Goal: Transaction & Acquisition: Purchase product/service

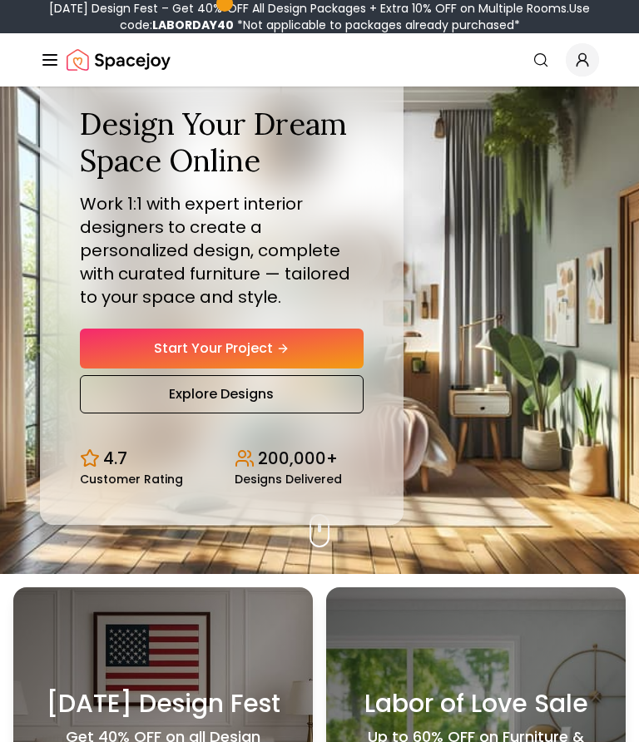
scroll to position [67, 0]
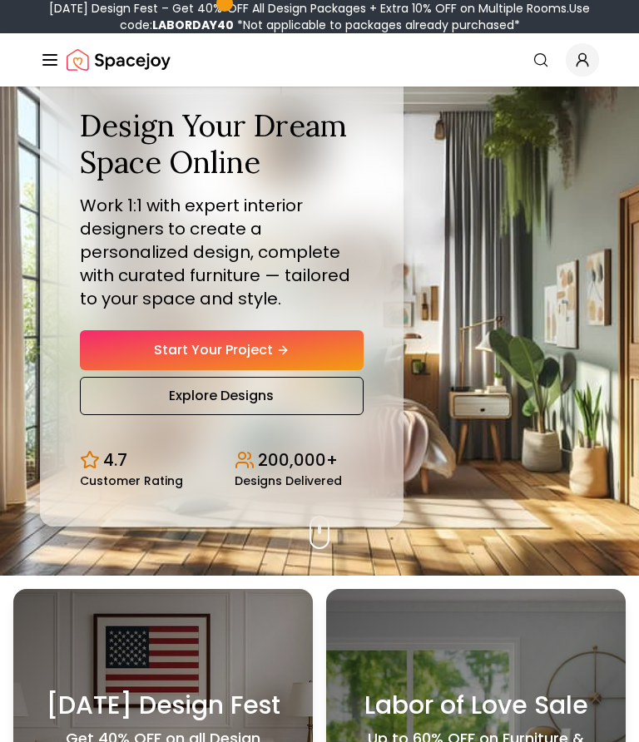
click at [120, 354] on link "Start Your Project" at bounding box center [222, 350] width 284 height 40
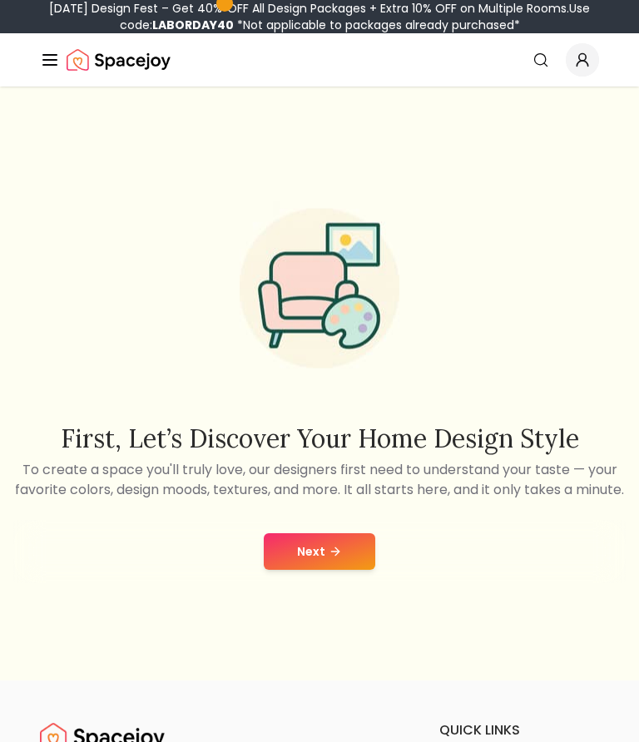
click at [325, 570] on button "Next" at bounding box center [319, 551] width 111 height 37
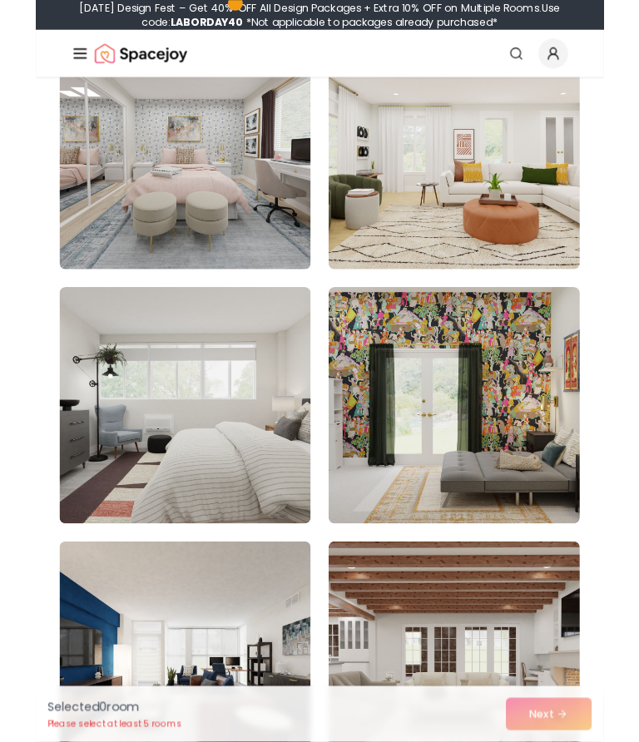
scroll to position [1414, 0]
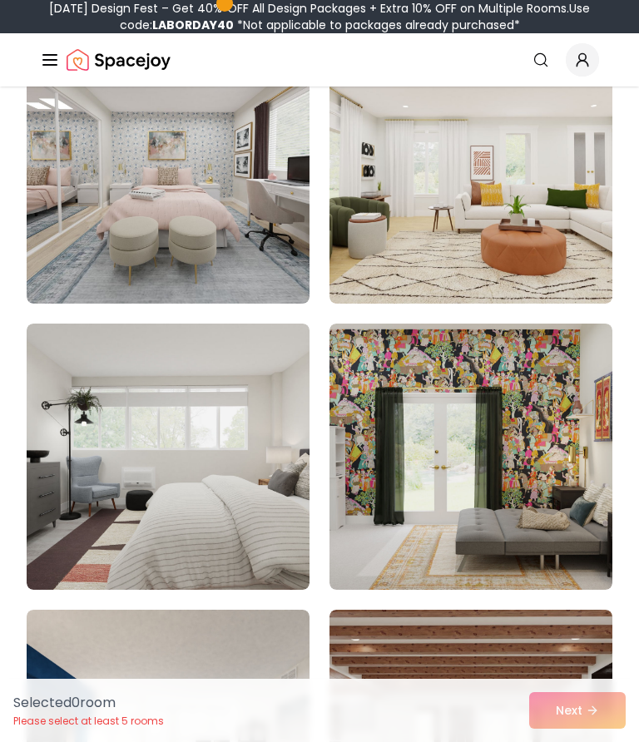
click at [62, 228] on img at bounding box center [168, 170] width 283 height 266
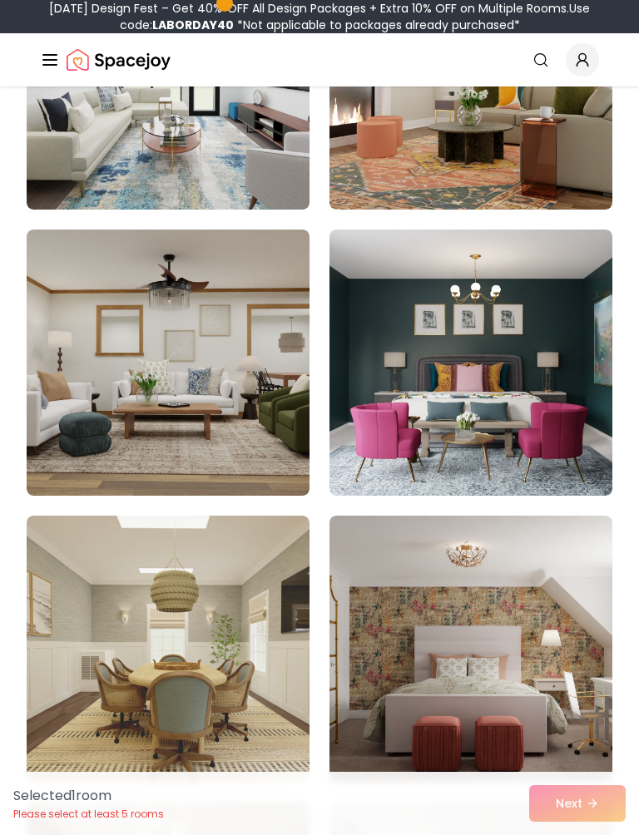
scroll to position [5804, 0]
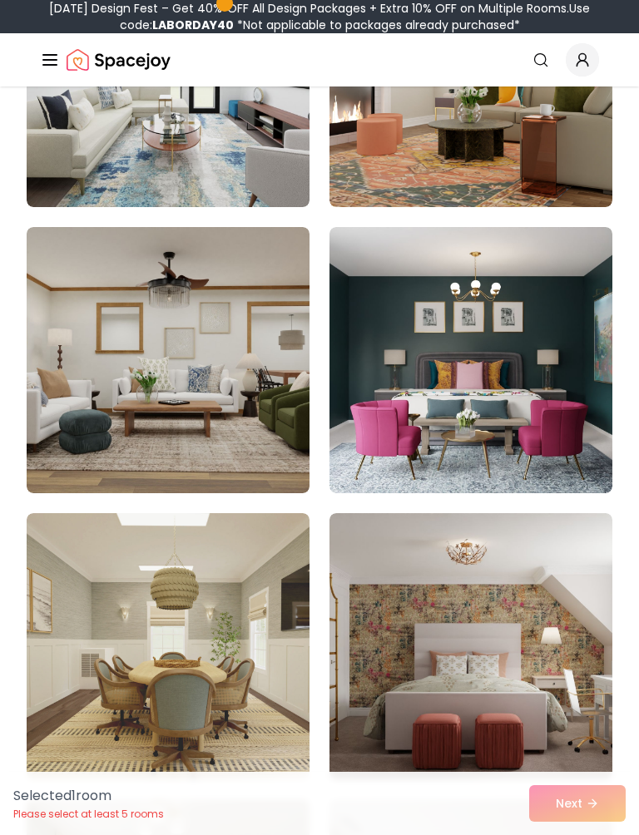
click at [594, 633] on img at bounding box center [471, 646] width 283 height 266
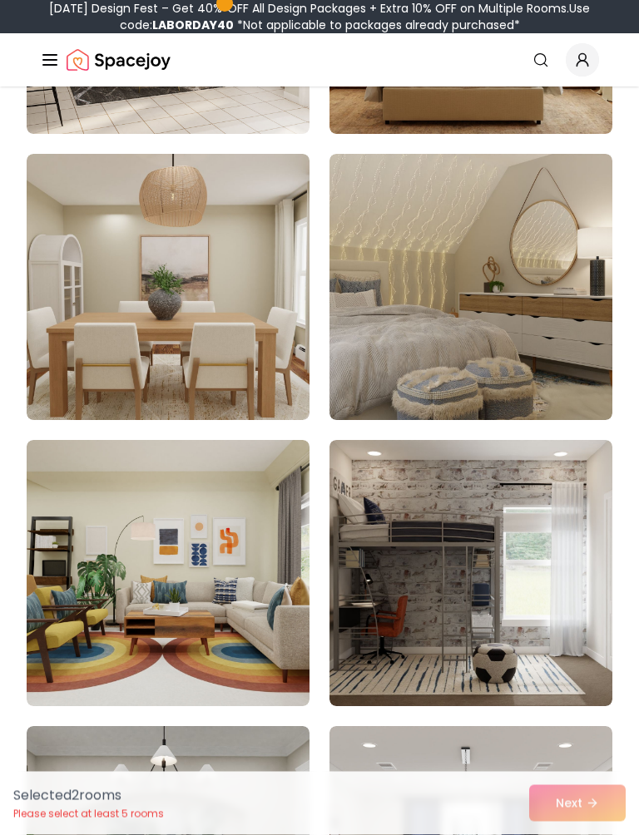
scroll to position [12748, 0]
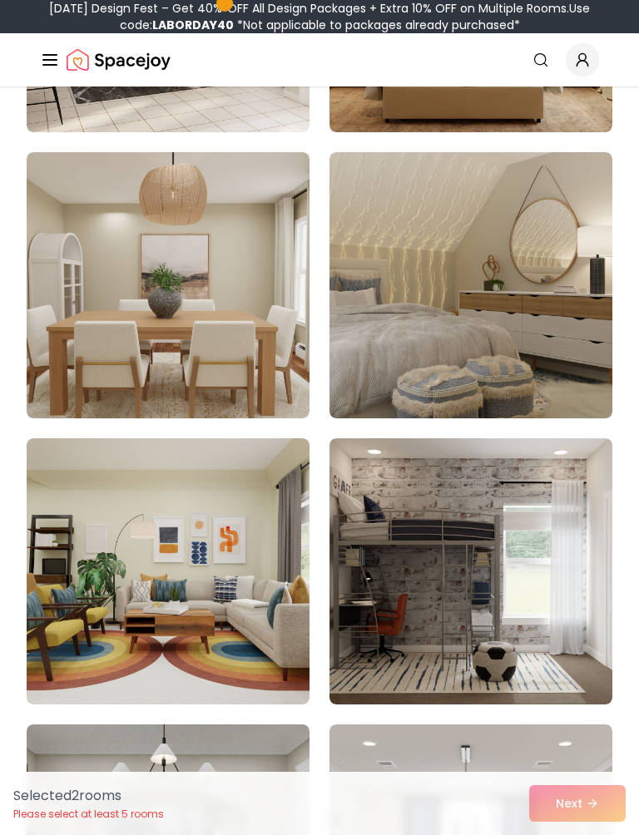
click at [610, 349] on img at bounding box center [471, 285] width 283 height 266
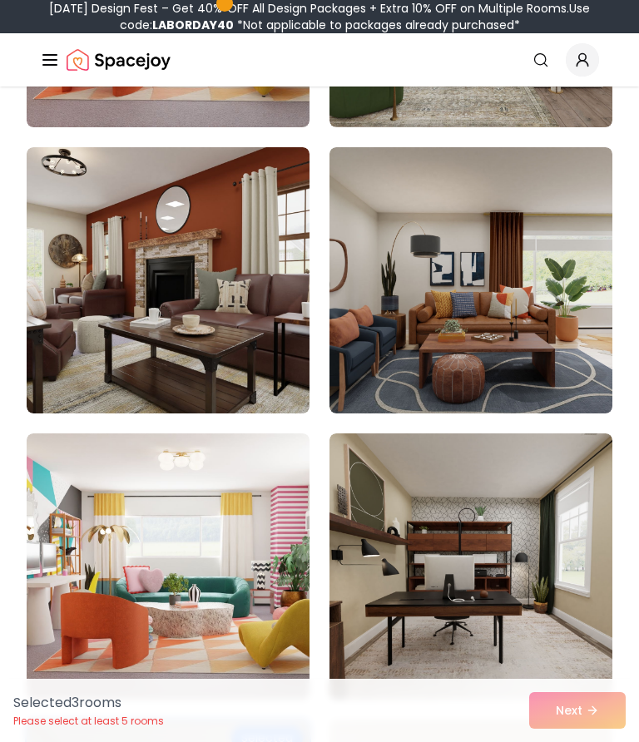
scroll to position [731, 0]
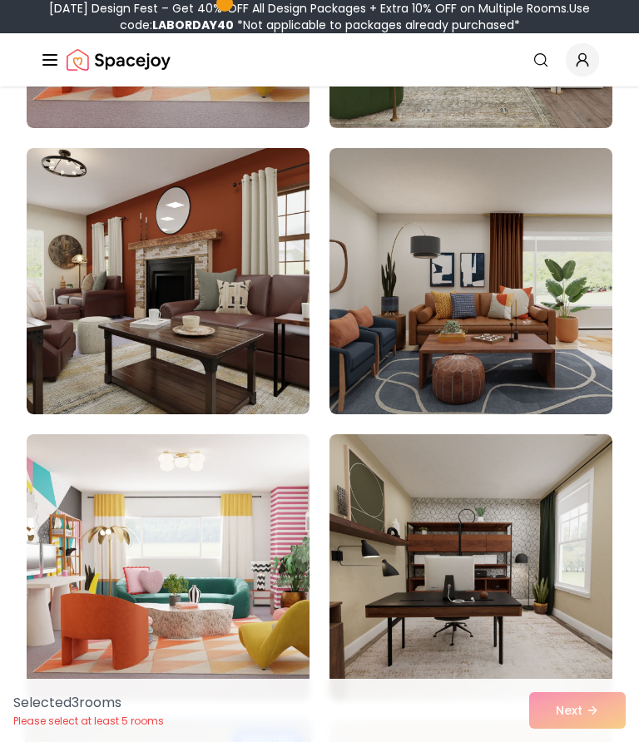
click at [258, 564] on img at bounding box center [168, 567] width 283 height 266
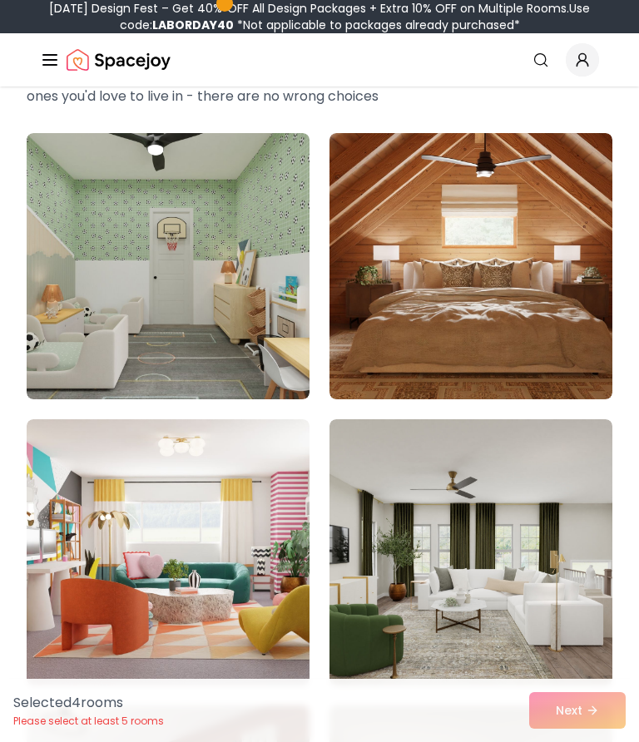
scroll to position [171, 0]
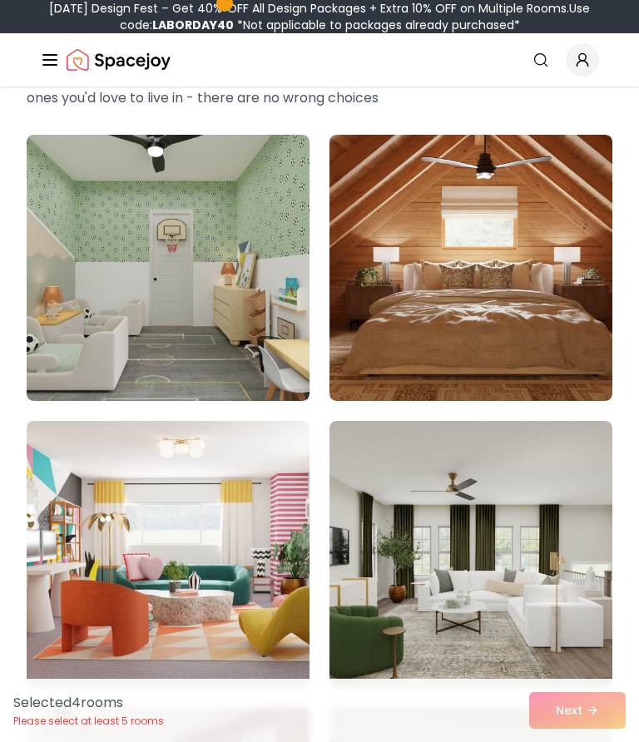
click at [574, 327] on img at bounding box center [471, 268] width 283 height 266
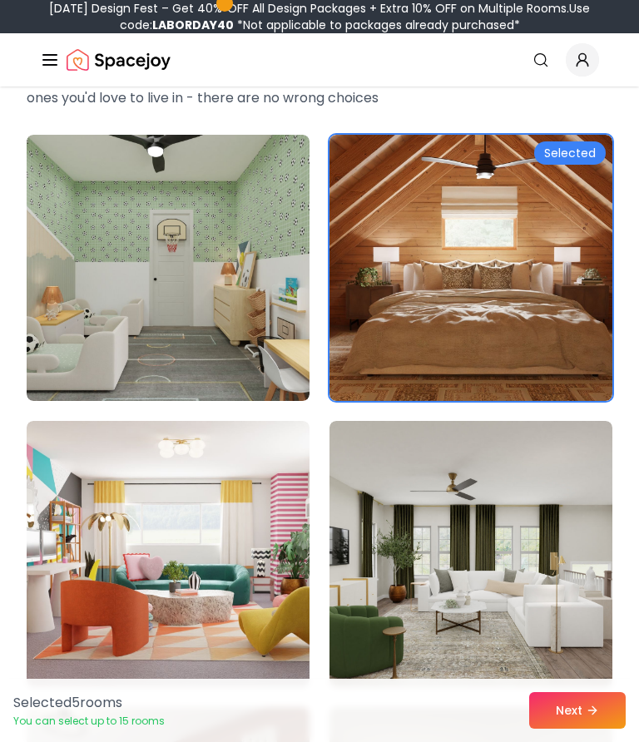
click at [608, 715] on button "Next" at bounding box center [577, 710] width 97 height 37
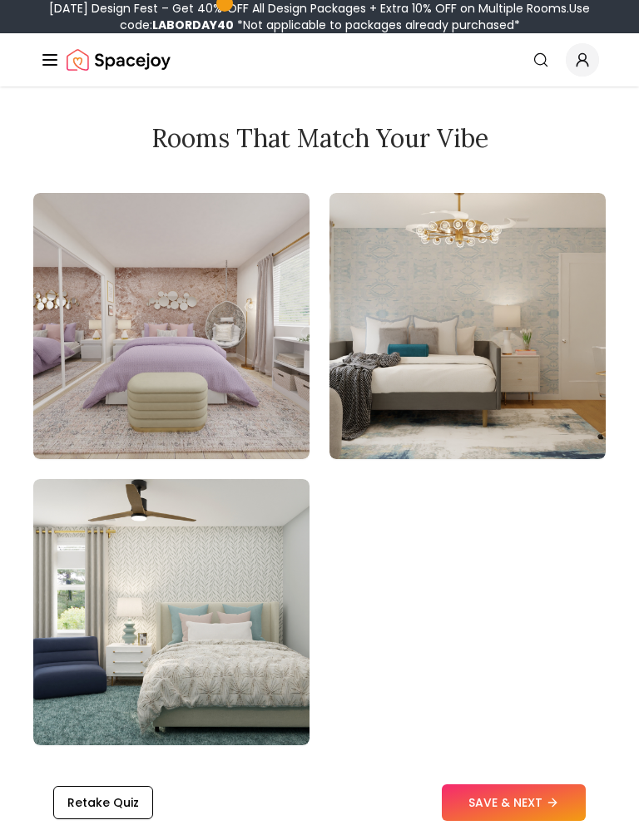
scroll to position [2320, 0]
click at [285, 584] on img at bounding box center [171, 612] width 276 height 266
click at [526, 741] on button "SAVE & NEXT" at bounding box center [514, 803] width 144 height 37
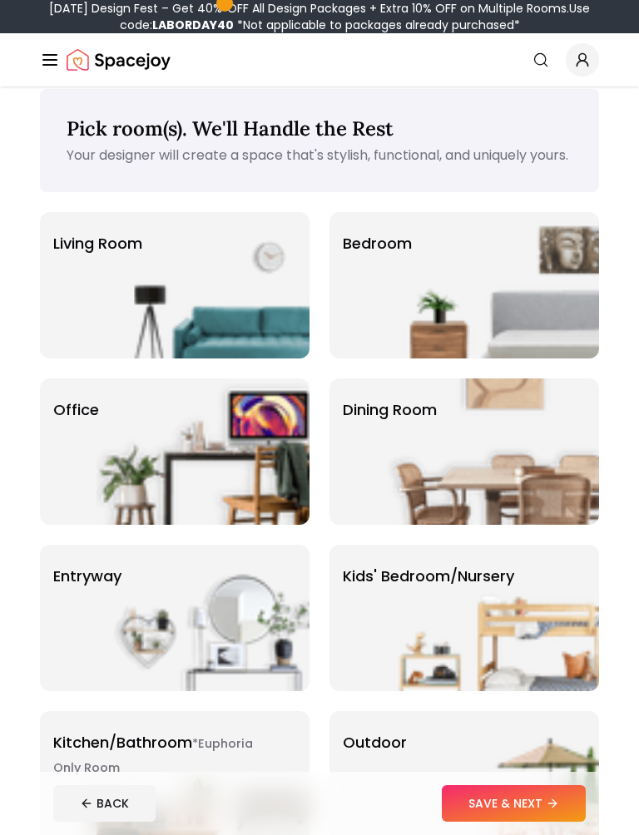
scroll to position [19, 0]
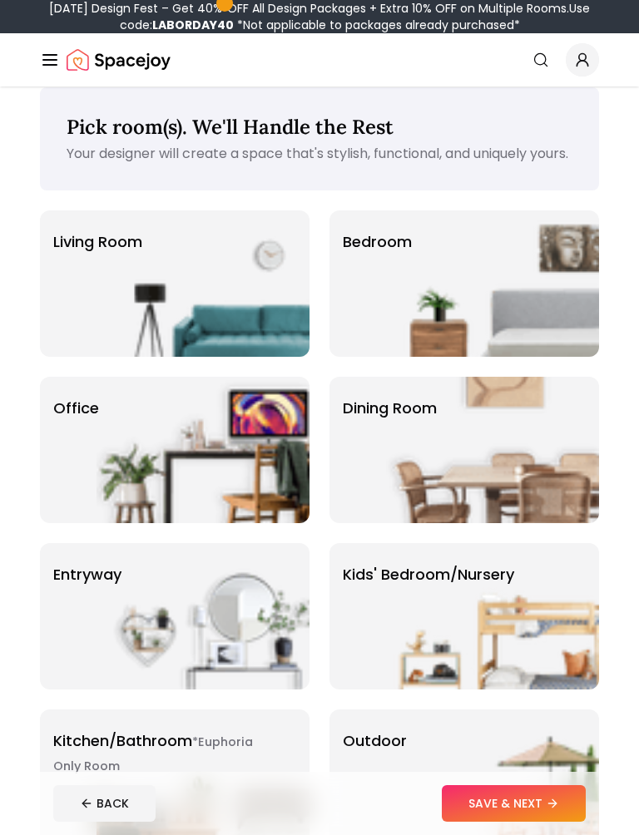
click at [568, 310] on img at bounding box center [492, 284] width 213 height 146
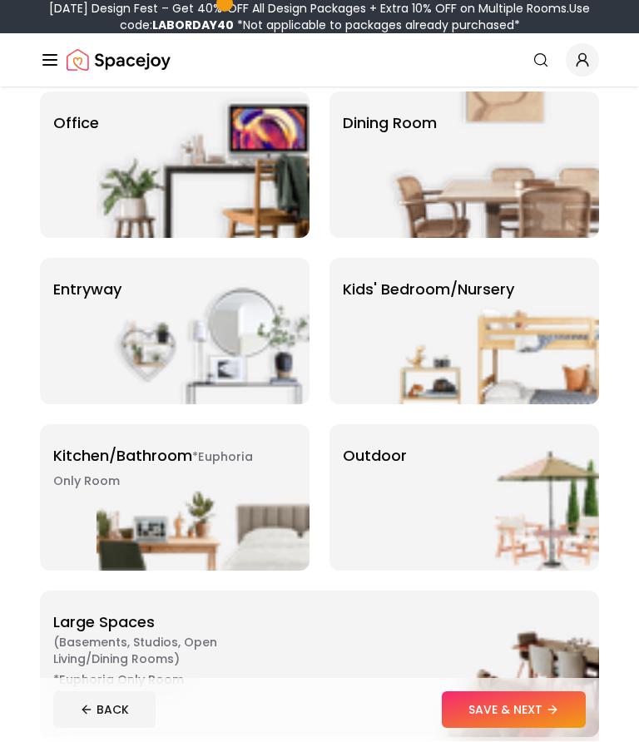
scroll to position [0, 0]
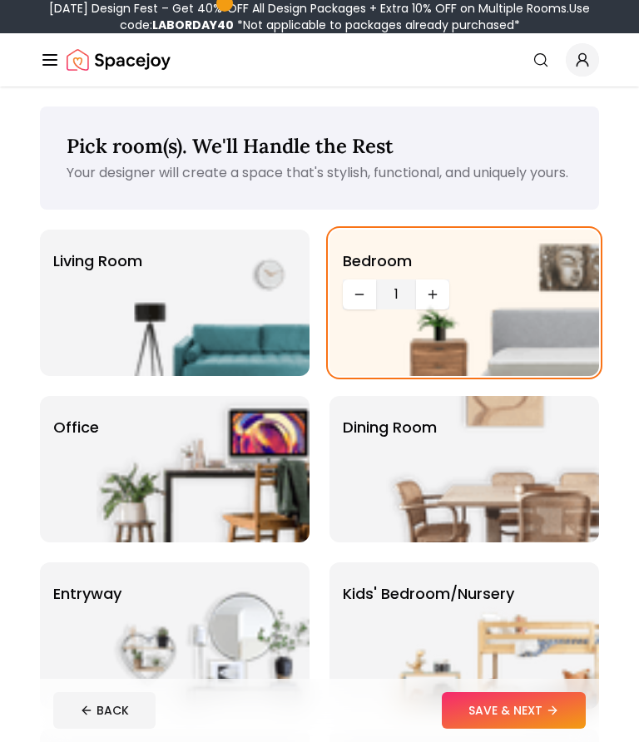
click at [557, 706] on icon at bounding box center [552, 710] width 13 height 13
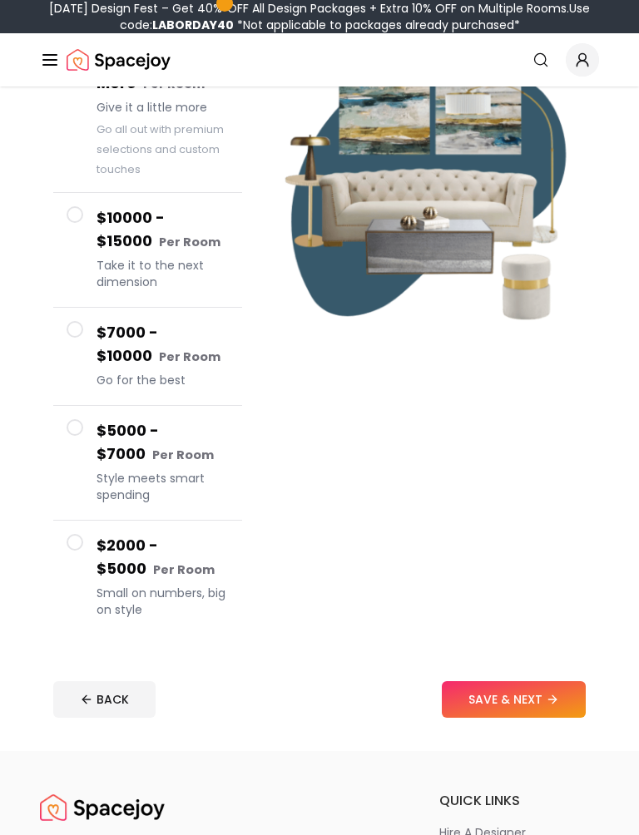
scroll to position [227, 0]
click at [175, 584] on div "$2000 - $5000 Per Room Small on numbers, big on style" at bounding box center [163, 578] width 132 height 87
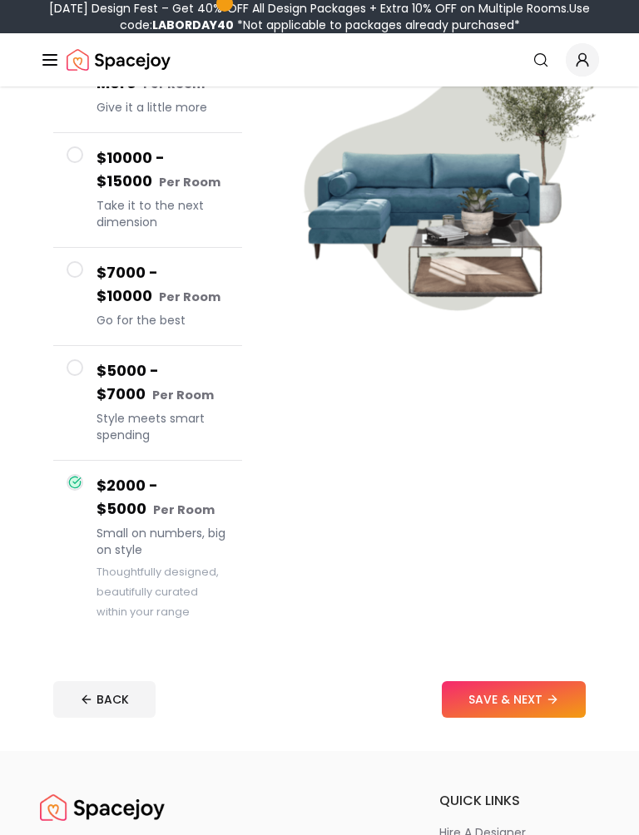
click at [576, 688] on button "SAVE & NEXT" at bounding box center [514, 699] width 144 height 37
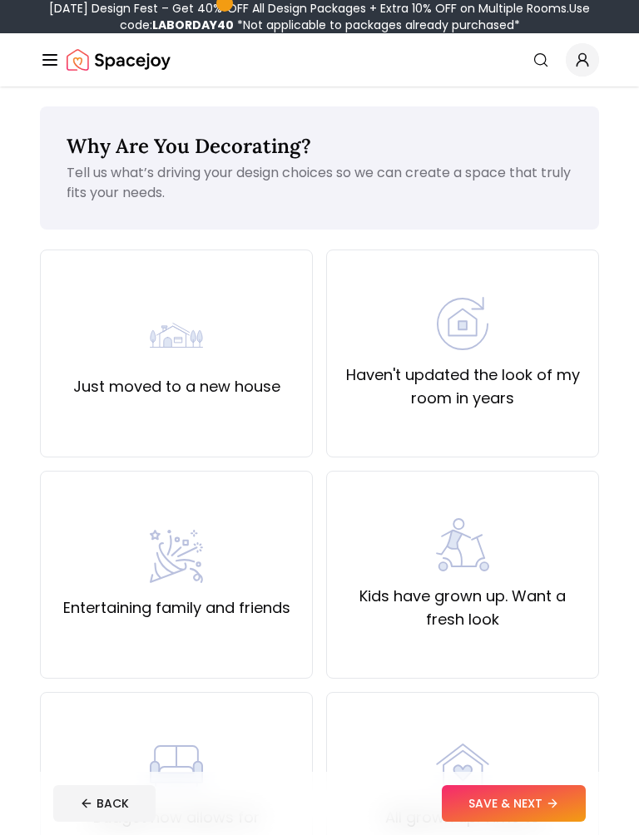
click at [587, 582] on div "Kids have grown up. Want a fresh look" at bounding box center [462, 575] width 273 height 208
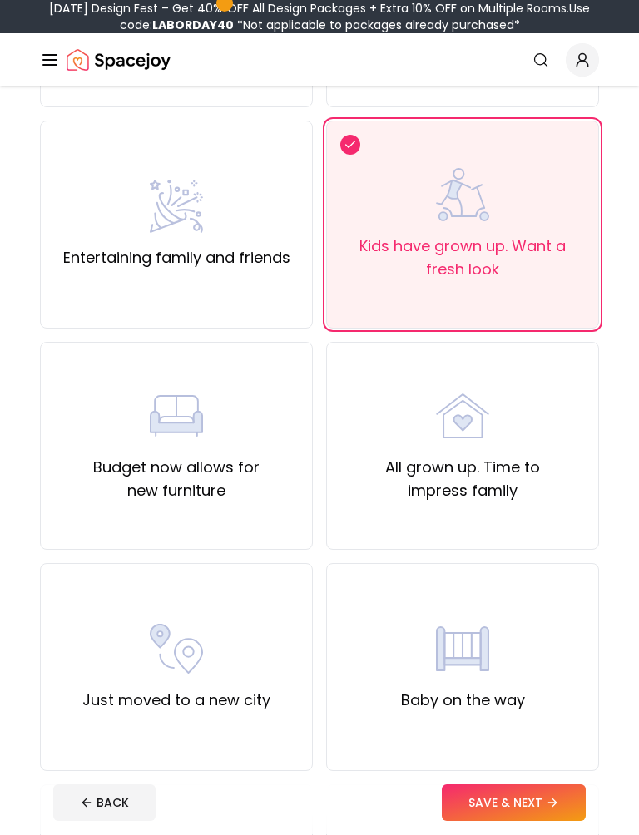
scroll to position [352, 0]
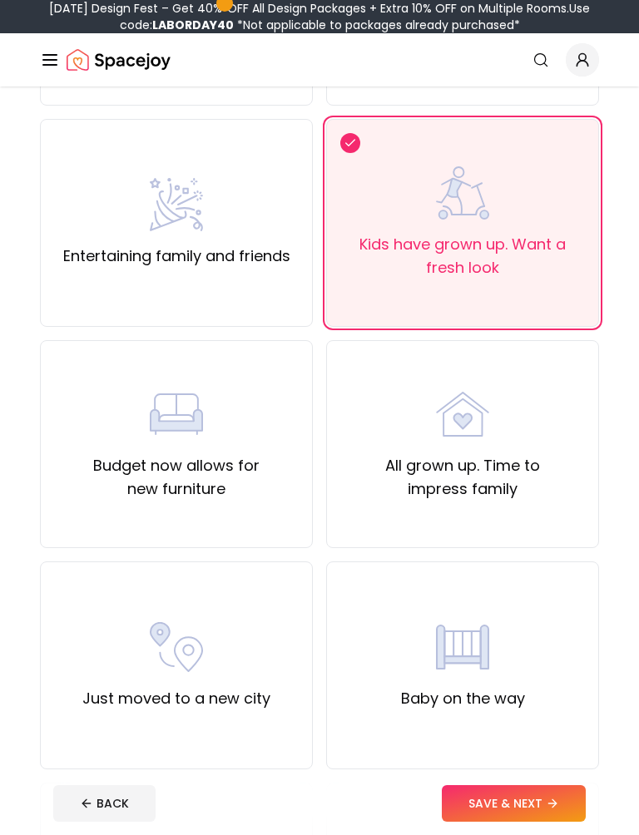
click at [562, 741] on button "SAVE & NEXT" at bounding box center [514, 803] width 144 height 37
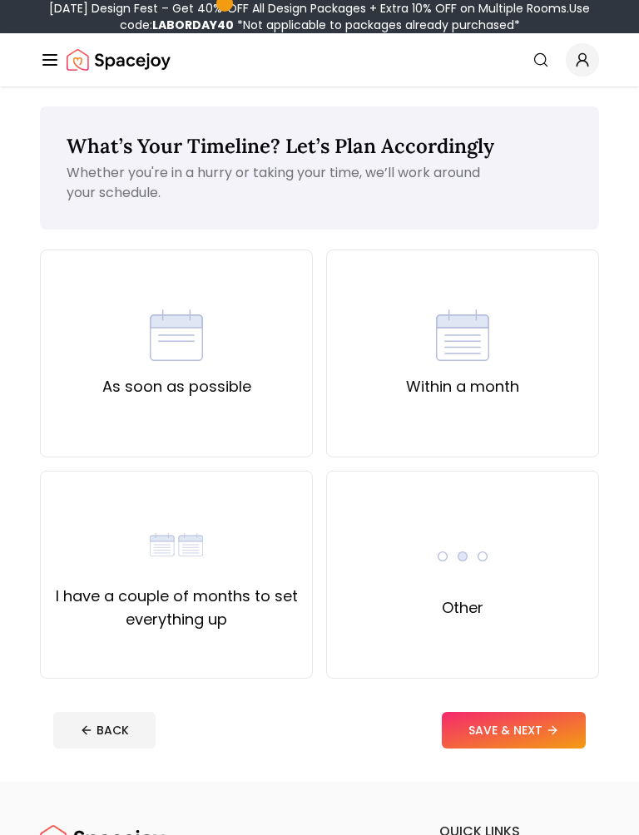
click at [213, 324] on div "As soon as possible" at bounding box center [176, 354] width 149 height 90
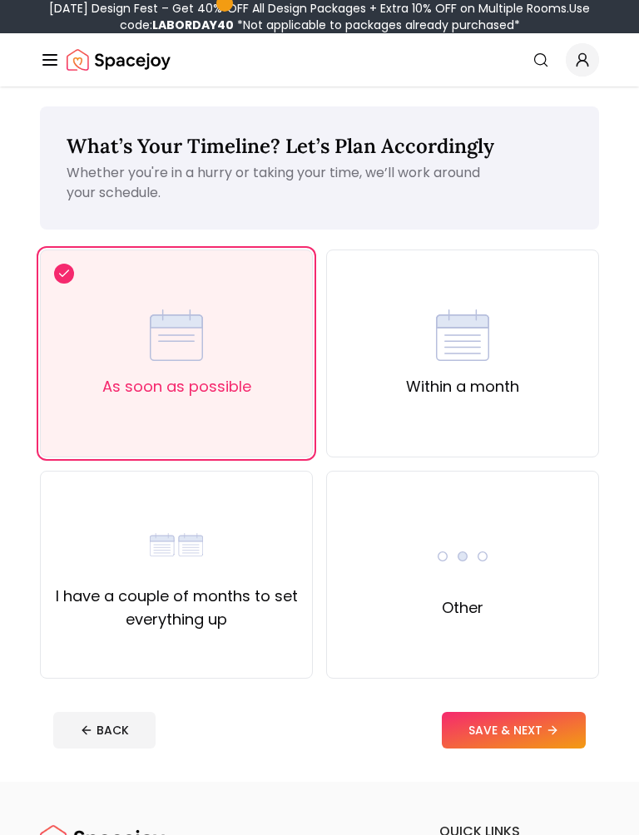
click at [517, 736] on button "SAVE & NEXT" at bounding box center [514, 730] width 144 height 37
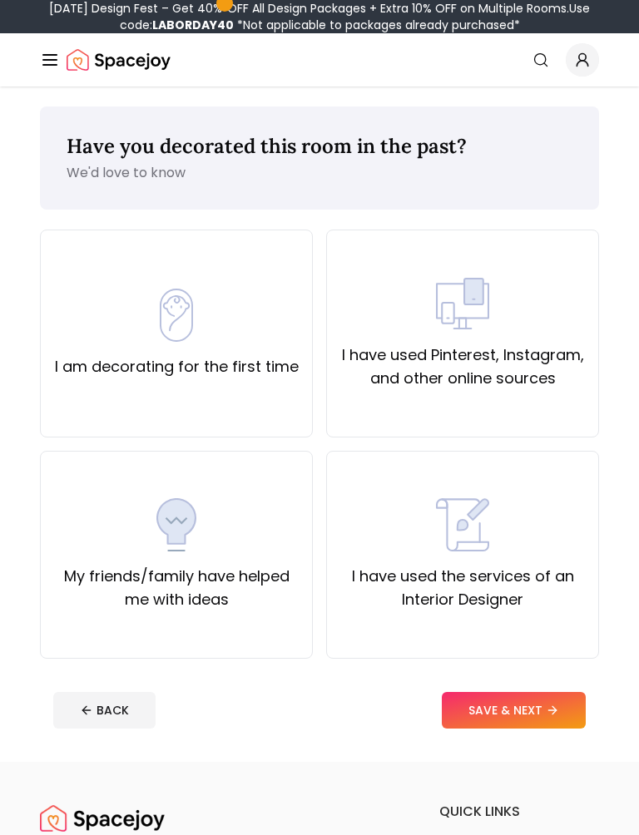
click at [572, 275] on div "I have used Pinterest, Instagram, and other online sources" at bounding box center [462, 334] width 273 height 208
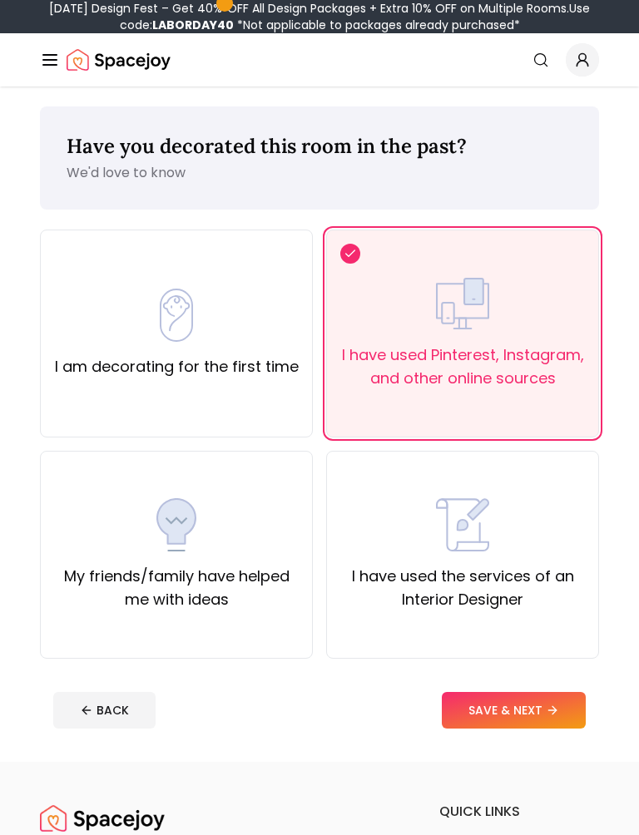
click at [576, 703] on button "SAVE & NEXT" at bounding box center [514, 710] width 144 height 37
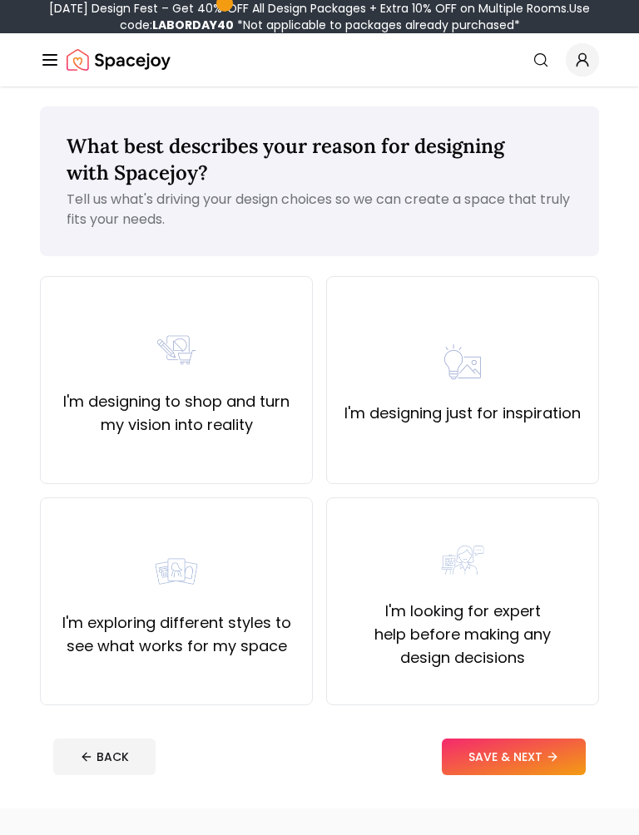
click at [269, 617] on label "I'm exploring different styles to see what works for my space" at bounding box center [176, 635] width 245 height 47
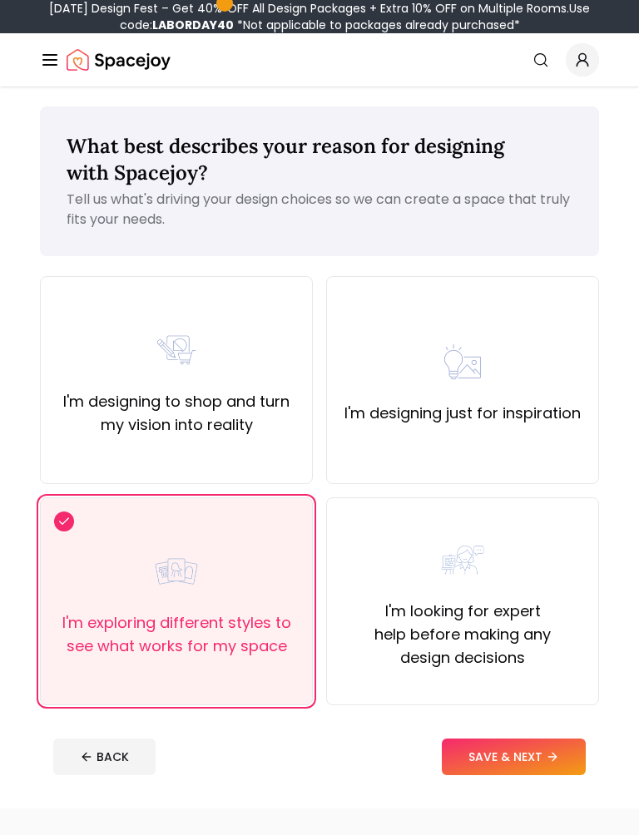
click at [559, 741] on icon at bounding box center [552, 757] width 13 height 13
